Goal: Entertainment & Leisure: Consume media (video, audio)

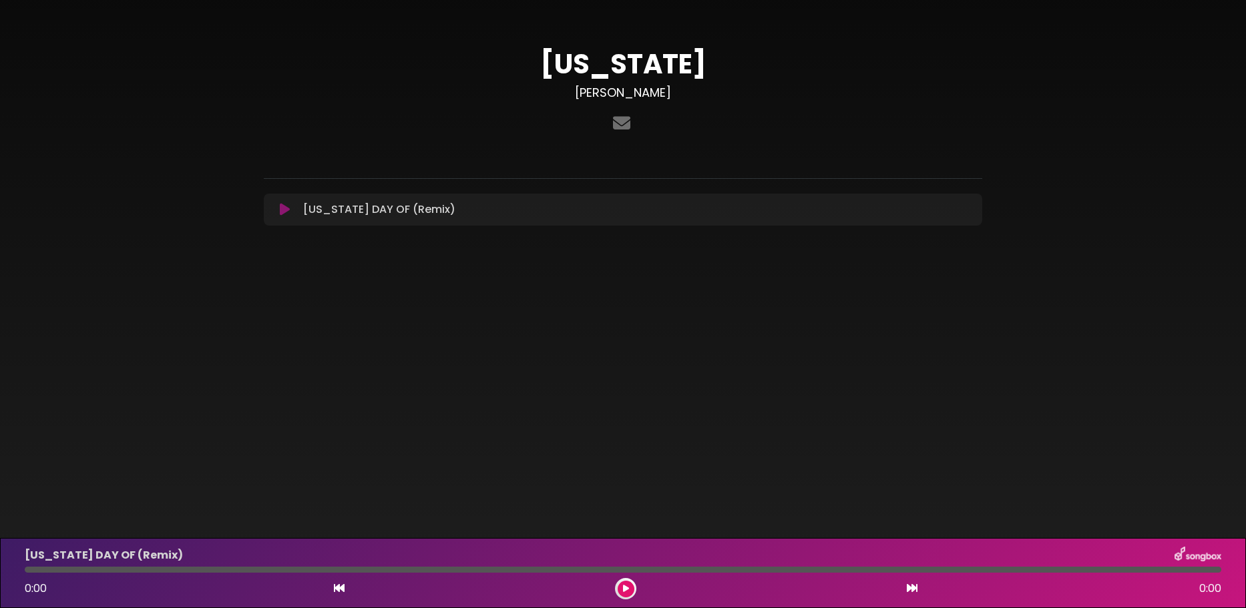
click at [280, 206] on icon at bounding box center [285, 209] width 10 height 13
click at [276, 212] on button at bounding box center [285, 209] width 26 height 13
